Goal: Use online tool/utility: Utilize a website feature to perform a specific function

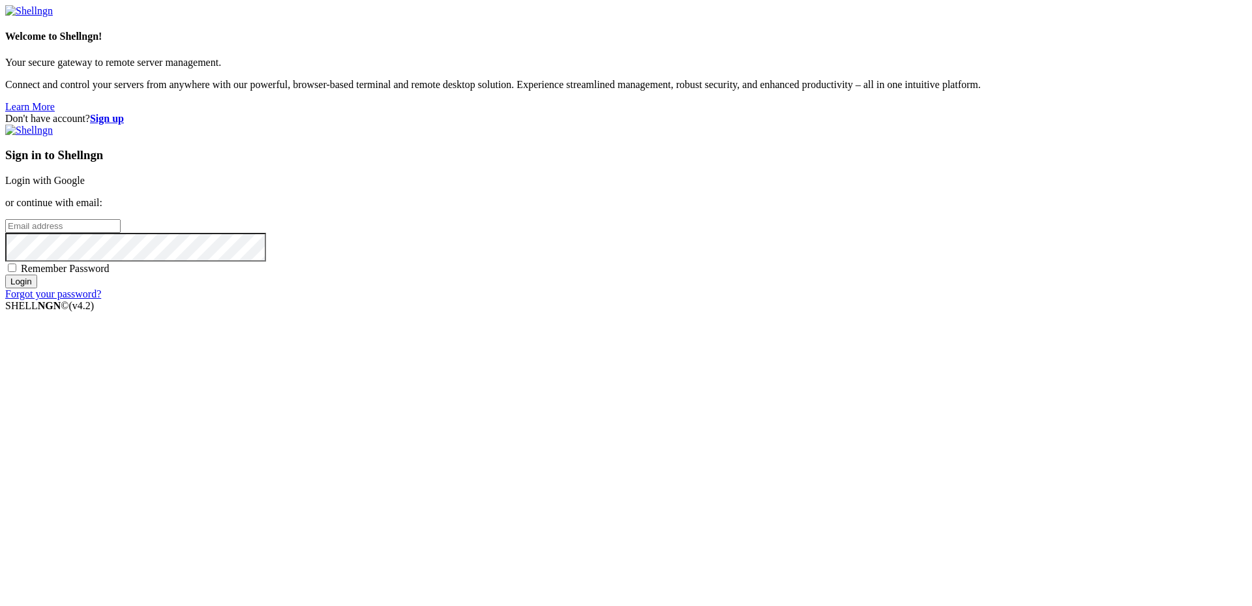
type input "[PERSON_NAME][EMAIL_ADDRESS][DOMAIN_NAME]"
click at [37, 288] on input "Login" at bounding box center [21, 282] width 32 height 14
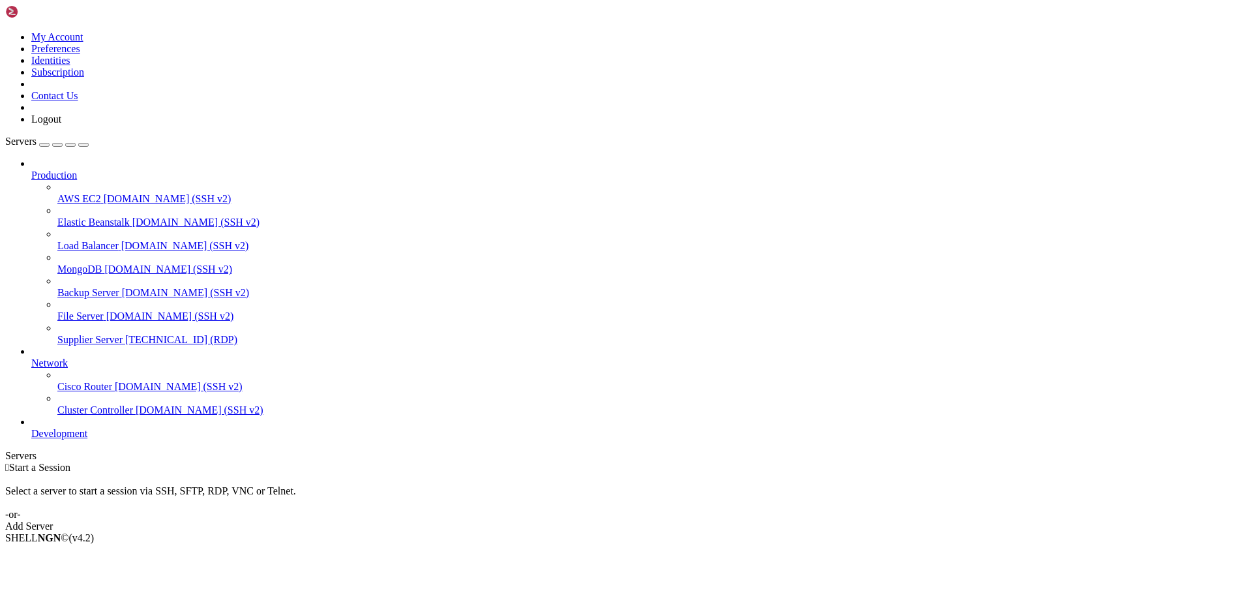
click at [125, 334] on span "[TECHNICAL_ID] (RDP)" at bounding box center [181, 339] width 112 height 11
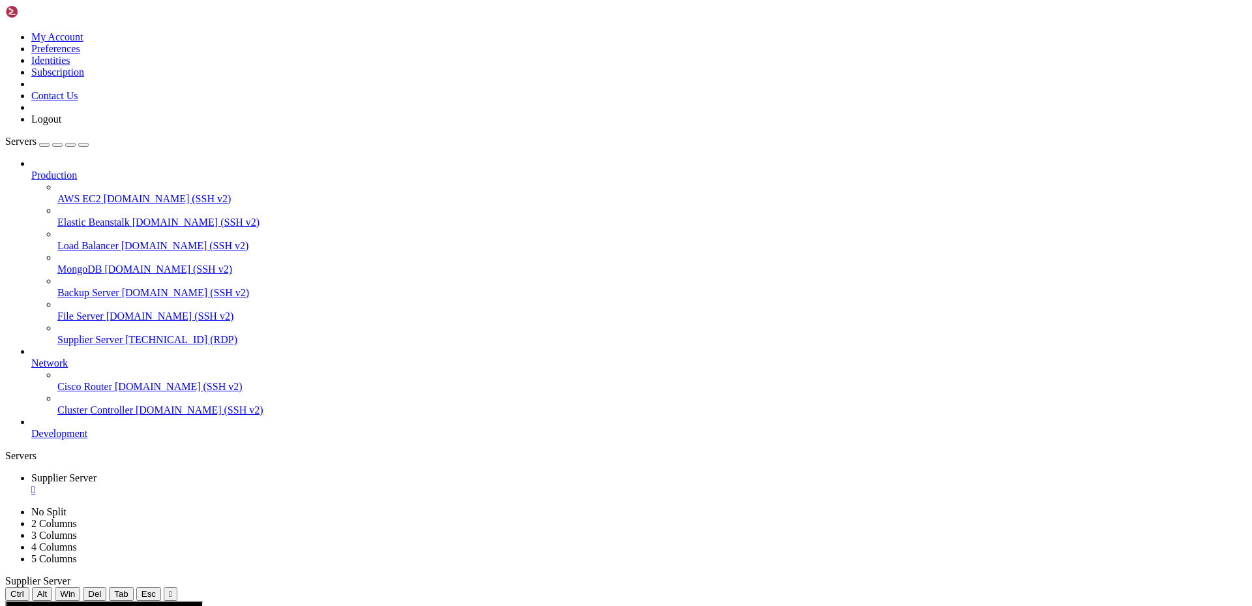
drag, startPoint x: 435, startPoint y: 868, endPoint x: 342, endPoint y: 869, distance: 92.6
click at [258, 484] on div "" at bounding box center [639, 490] width 1216 height 12
